Goal: Task Accomplishment & Management: Use online tool/utility

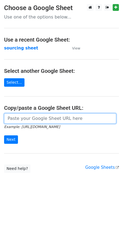
click at [27, 121] on input "url" at bounding box center [60, 118] width 112 height 10
paste input "https://docs.google.com/spreadsheets/d/1wD6lSmvFvXxRHy8XL6iER5cI7pKzGo_S9Nh0RVd…"
type input "https://docs.google.com/spreadsheets/d/1wD6lSmvFvXxRHy8XL6iER5cI7pKzGo_S9Nh0RVd…"
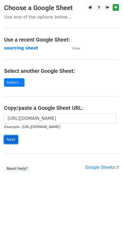
scroll to position [0, 0]
click at [10, 141] on input "Next" at bounding box center [11, 139] width 14 height 8
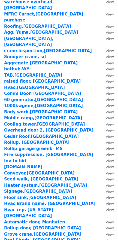
scroll to position [597, 0]
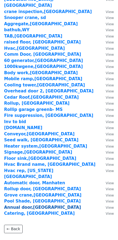
click at [21, 205] on strong "Annual door,[GEOGRAPHIC_DATA]" at bounding box center [42, 207] width 77 height 5
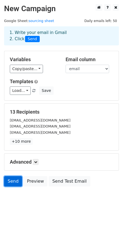
click at [9, 183] on link "Send" at bounding box center [13, 181] width 18 height 10
